Goal: Information Seeking & Learning: Learn about a topic

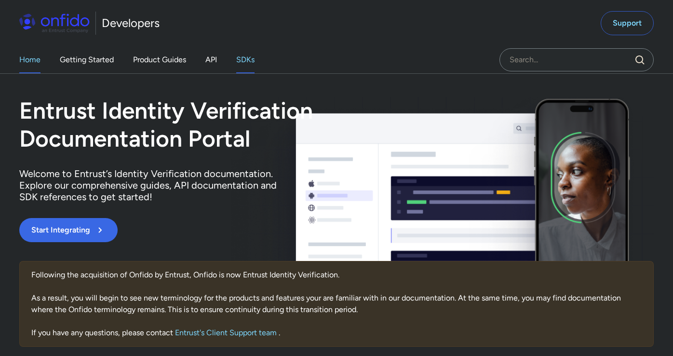
click at [240, 65] on link "SDKs" at bounding box center [245, 59] width 18 height 27
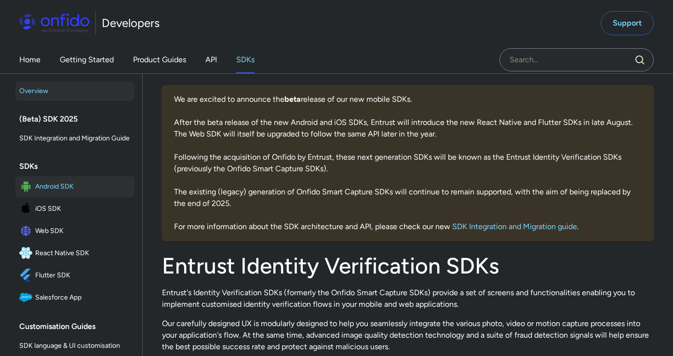
click at [68, 193] on span "Android SDK" at bounding box center [82, 187] width 95 height 14
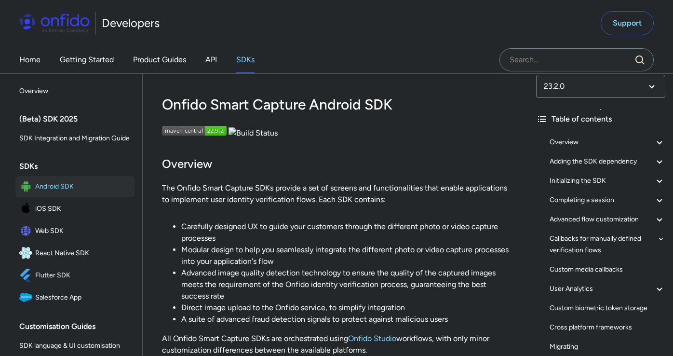
scroll to position [13, 0]
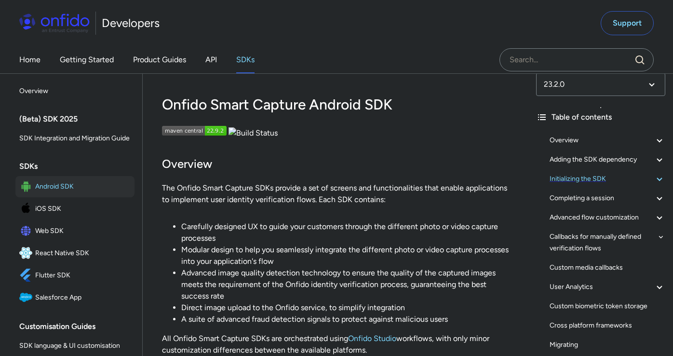
click at [595, 181] on div "Initializing the SDK" at bounding box center [608, 179] width 116 height 12
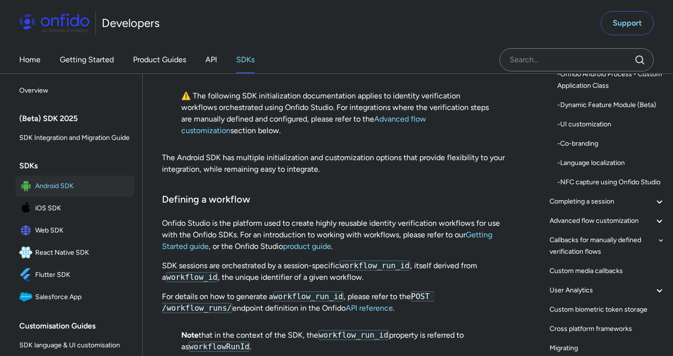
scroll to position [17, 0]
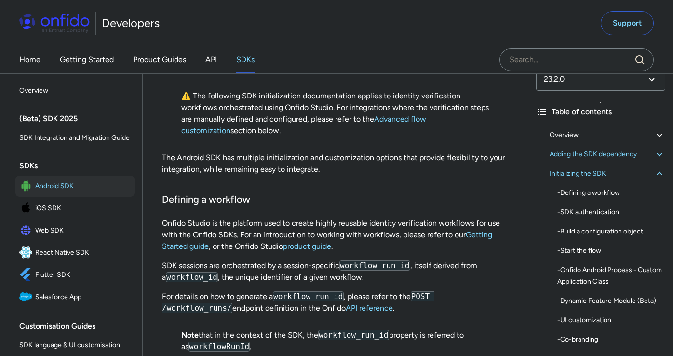
click at [606, 159] on div "Adding the SDK dependency" at bounding box center [608, 155] width 116 height 12
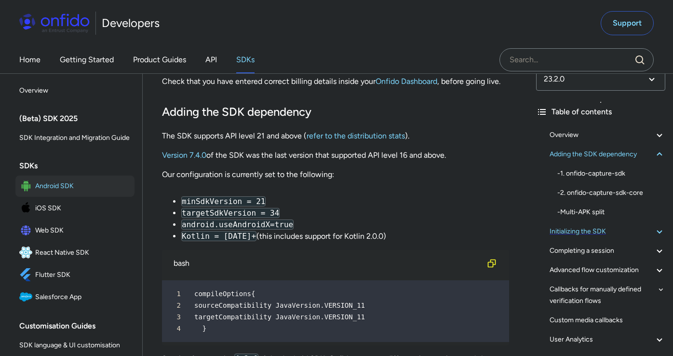
click at [613, 230] on div "Initializing the SDK" at bounding box center [608, 232] width 116 height 12
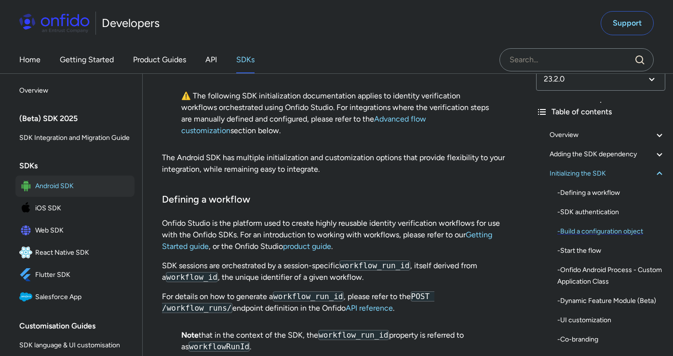
scroll to position [211, 0]
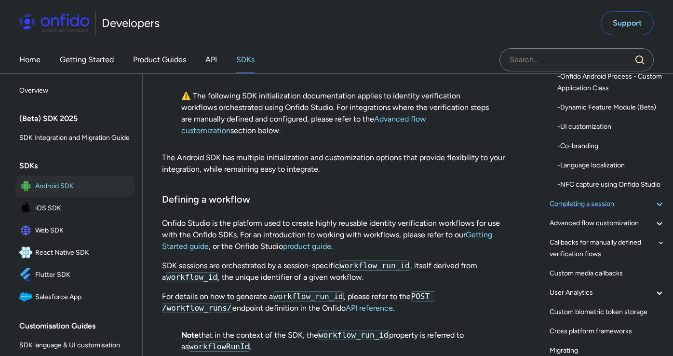
click at [612, 210] on div "Completing a session" at bounding box center [608, 204] width 116 height 12
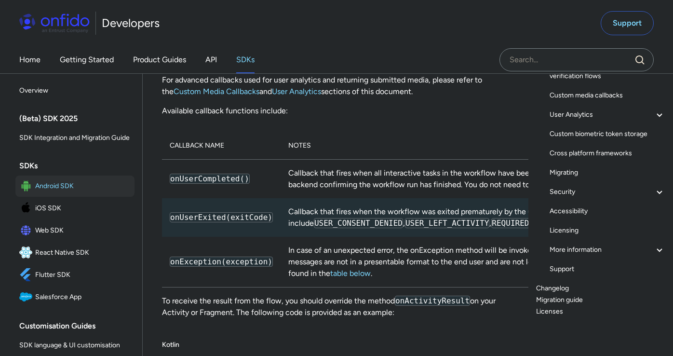
scroll to position [37, 0]
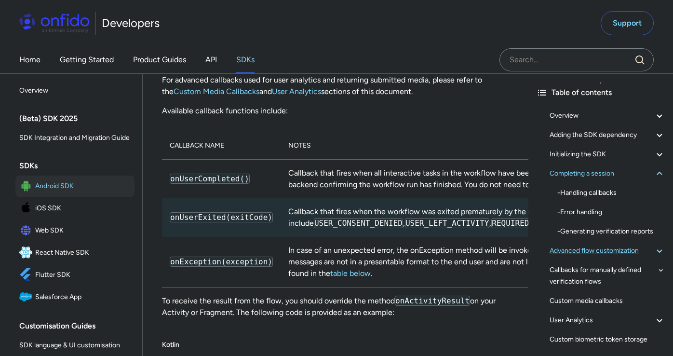
click at [604, 254] on div "Advanced flow customization" at bounding box center [608, 251] width 116 height 12
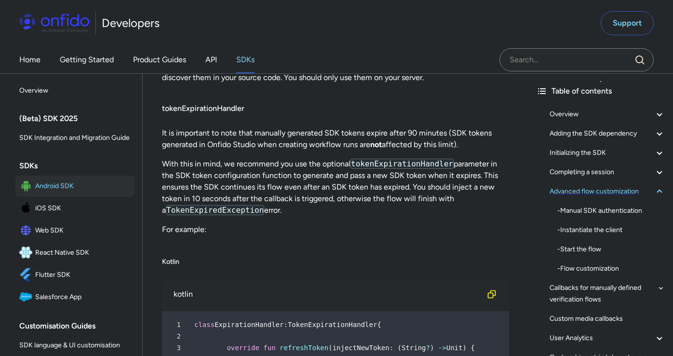
scroll to position [39, 0]
click at [605, 294] on div "Callbacks for manually defined verification flows" at bounding box center [608, 293] width 116 height 23
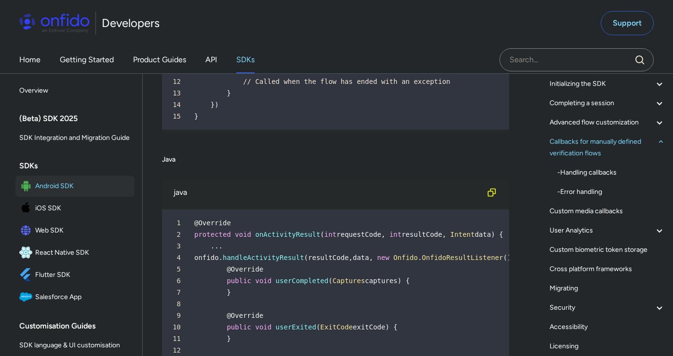
scroll to position [110, 0]
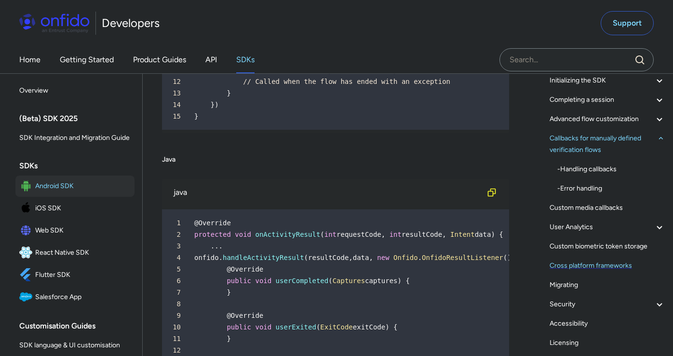
click at [603, 266] on div "Cross platform frameworks" at bounding box center [608, 266] width 116 height 12
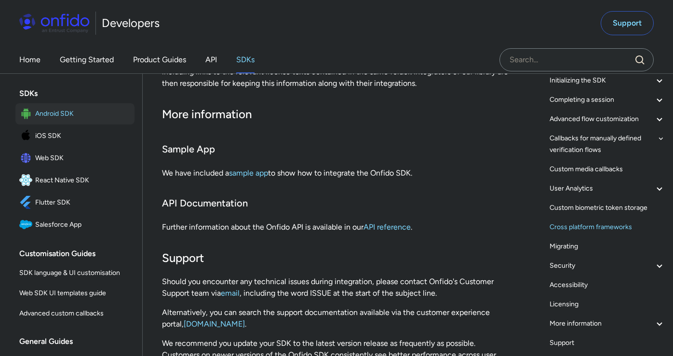
scroll to position [22378, 0]
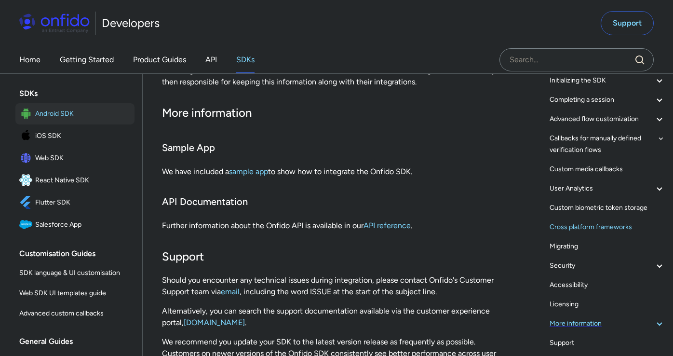
click at [589, 328] on div "More information" at bounding box center [608, 324] width 116 height 12
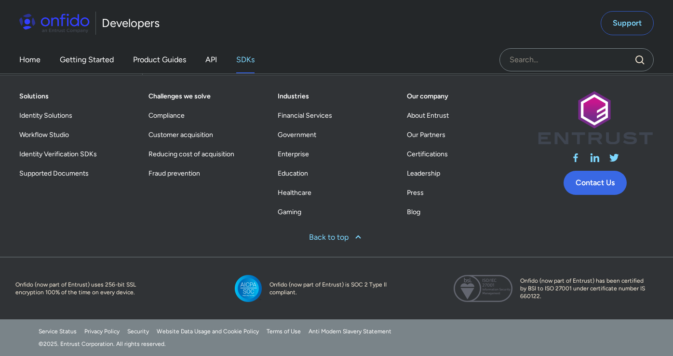
scroll to position [245, 0]
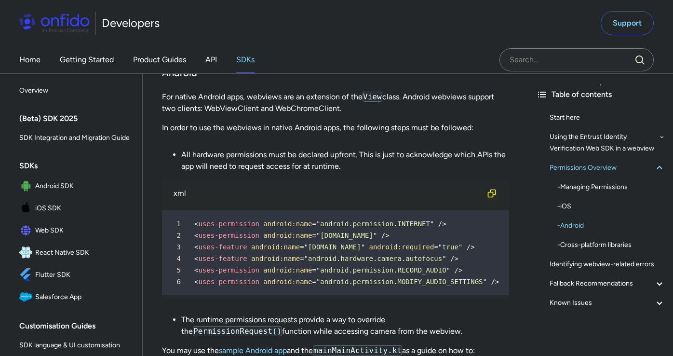
scroll to position [1345, 0]
